Goal: Task Accomplishment & Management: Complete application form

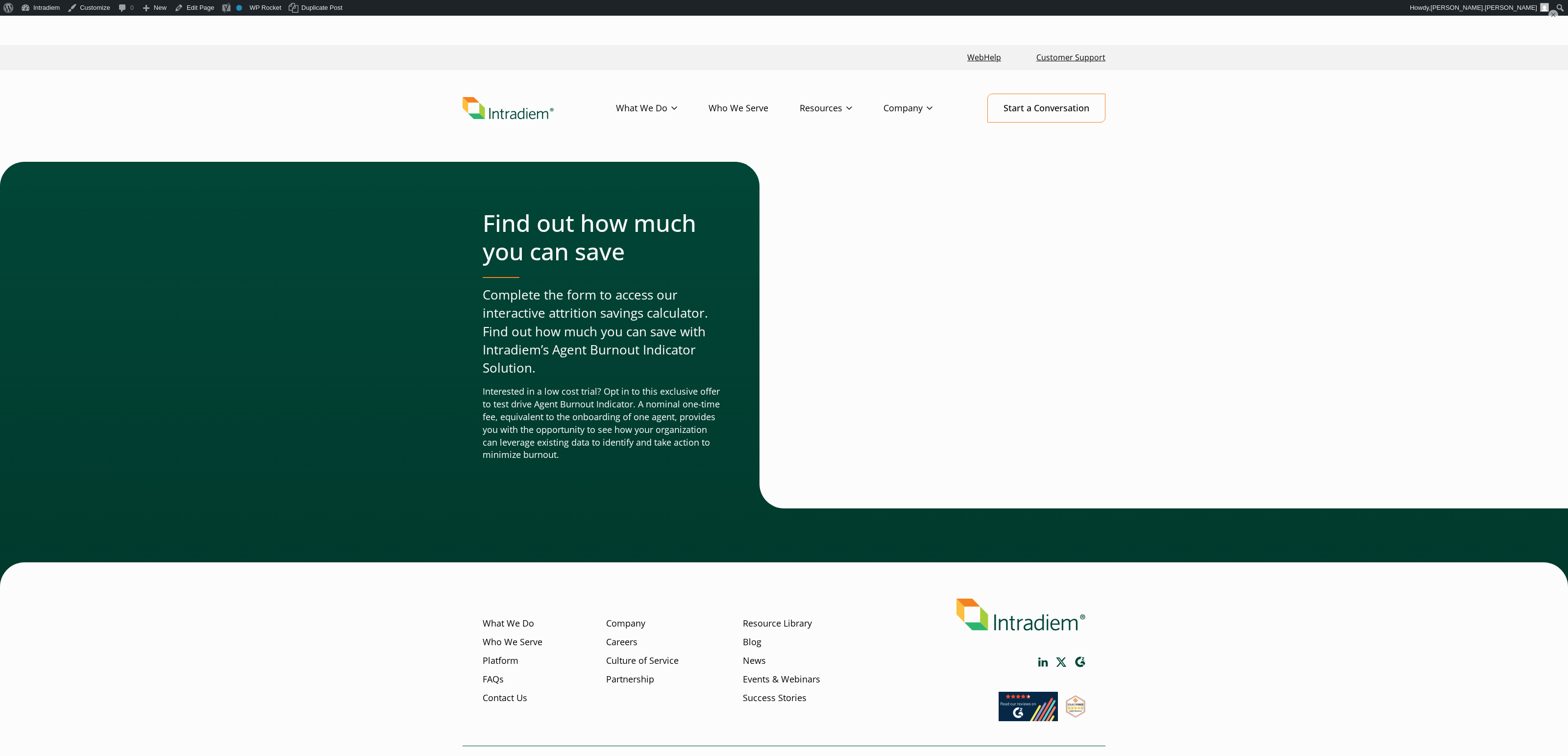
click at [648, 222] on h2 "Find out how much you can save" at bounding box center [601, 237] width 237 height 57
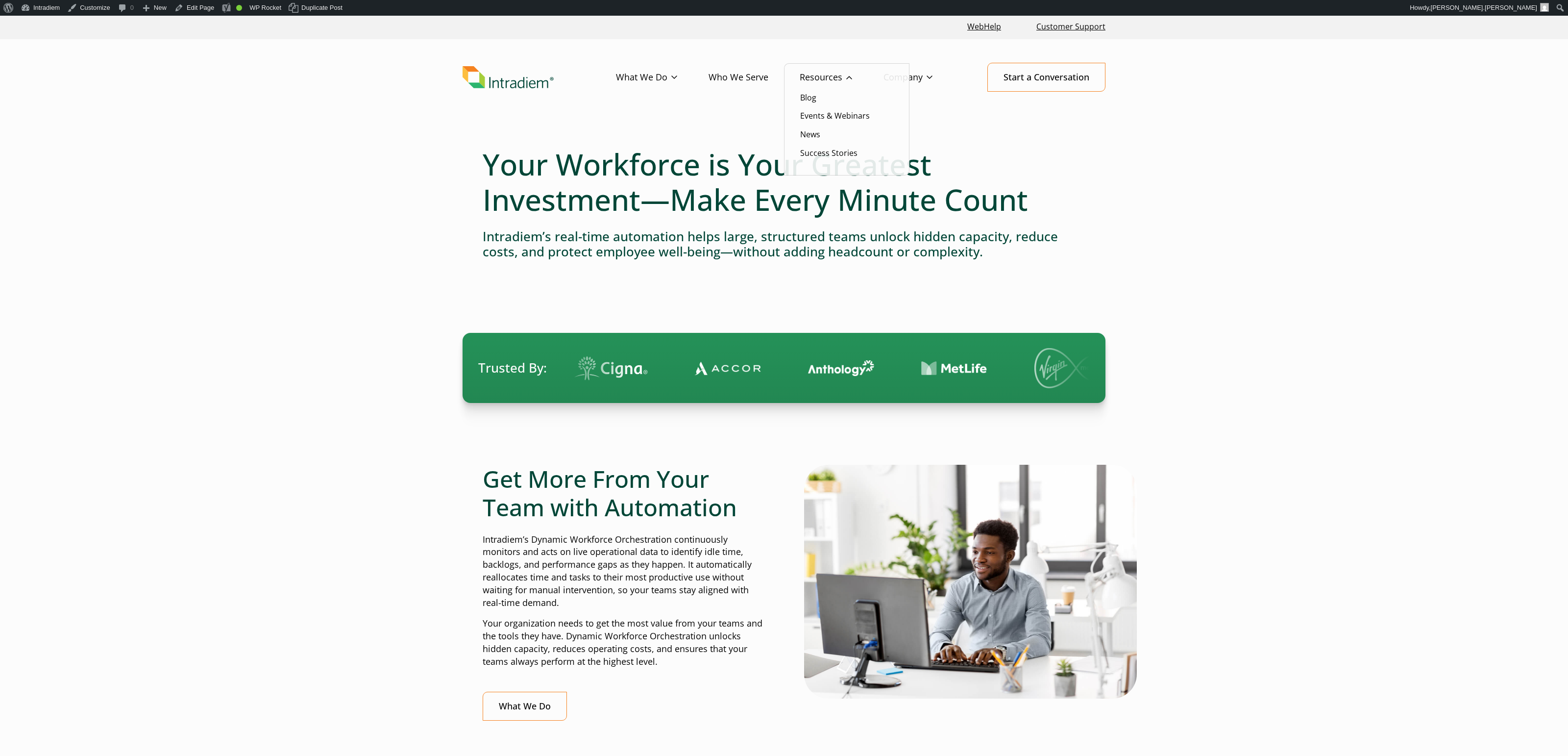
scroll to position [1, 0]
click at [830, 120] on link "Events & Webinars" at bounding box center [835, 116] width 69 height 11
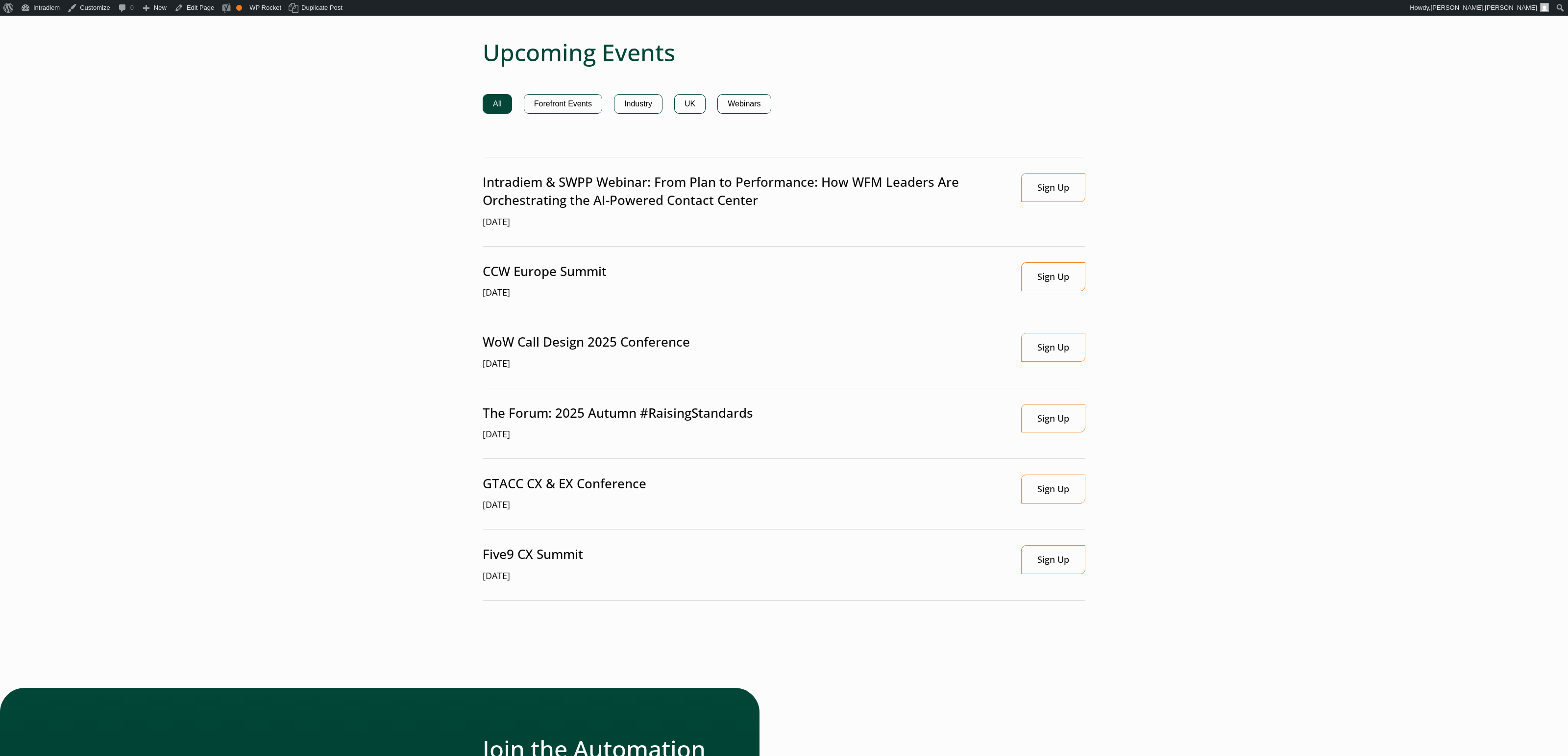
scroll to position [776, 0]
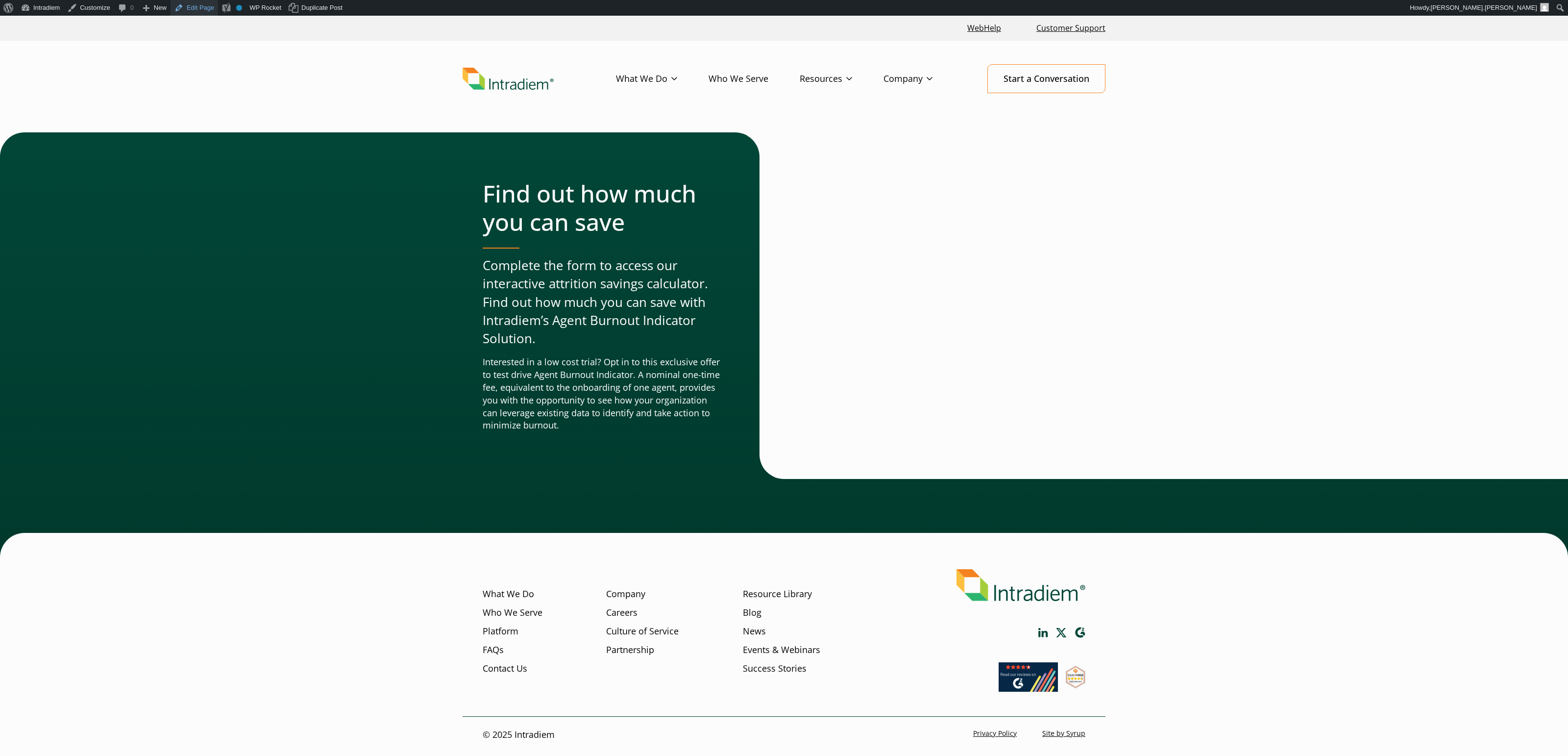
click at [197, 11] on link "Edit Page" at bounding box center [194, 8] width 47 height 15
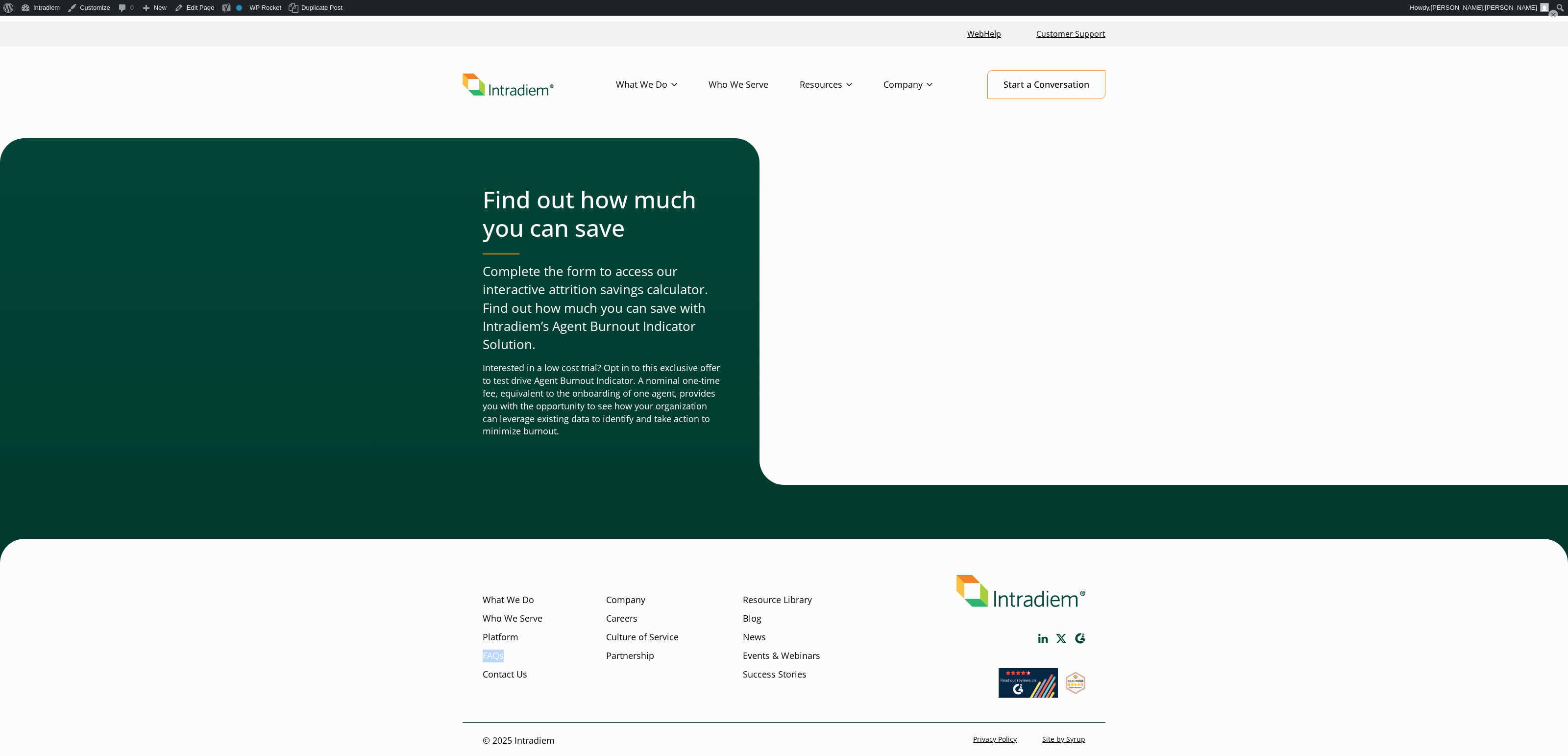
scroll to position [18, 0]
